Goal: Find specific page/section: Find specific page/section

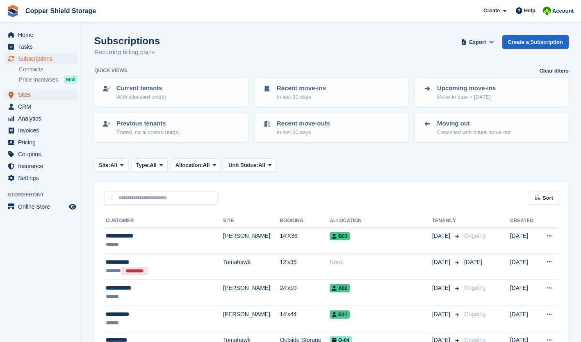
click at [23, 95] on span "Sites" at bounding box center [42, 94] width 49 height 11
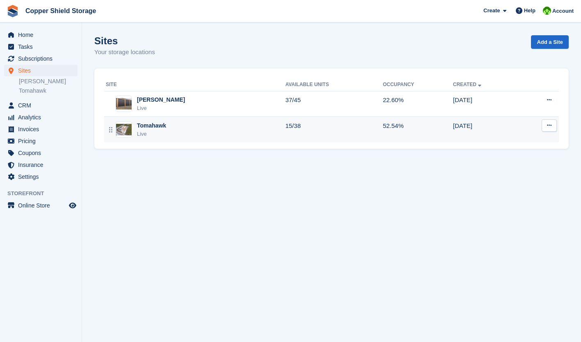
click at [187, 141] on td "Tomahawk Live" at bounding box center [194, 129] width 181 height 25
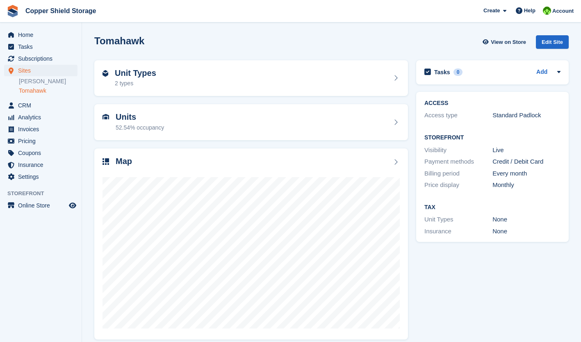
scroll to position [7, 0]
